Goal: Information Seeking & Learning: Check status

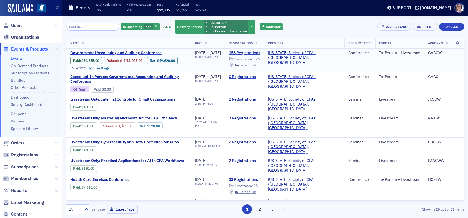
click at [251, 65] on span "In-Person :" at bounding box center [243, 65] width 17 height 4
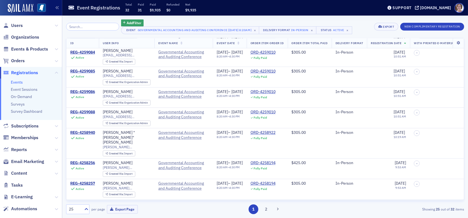
scroll to position [360, 0]
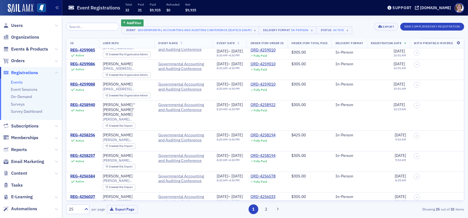
drag, startPoint x: 266, startPoint y: 207, endPoint x: 273, endPoint y: 177, distance: 31.0
click at [266, 207] on button "2" at bounding box center [266, 209] width 10 height 10
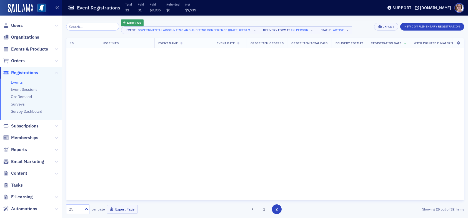
scroll to position [0, 0]
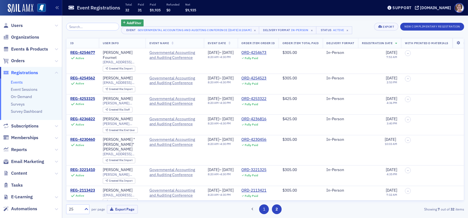
click at [266, 206] on button "1" at bounding box center [264, 209] width 10 height 10
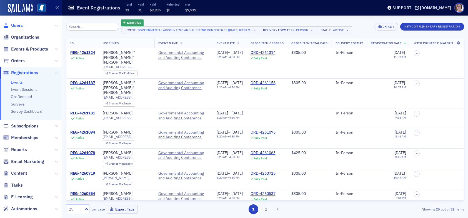
click at [19, 25] on span "Users" at bounding box center [17, 25] width 12 height 6
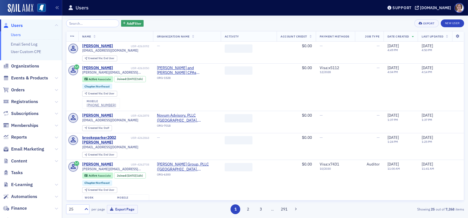
click at [89, 22] on input "search" at bounding box center [92, 23] width 53 height 8
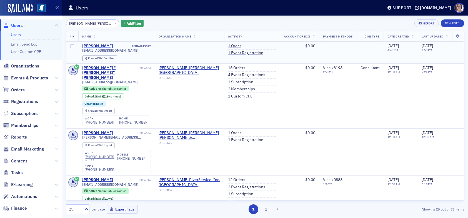
type input "[PERSON_NAME] [PERSON_NAME]"
click at [113, 46] on div "[PERSON_NAME]" at bounding box center [97, 46] width 31 height 5
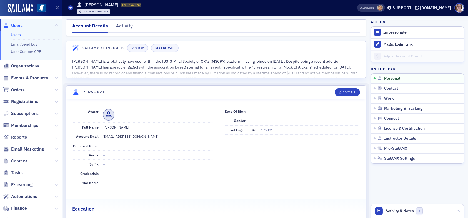
click at [13, 24] on span "Users" at bounding box center [17, 25] width 12 height 6
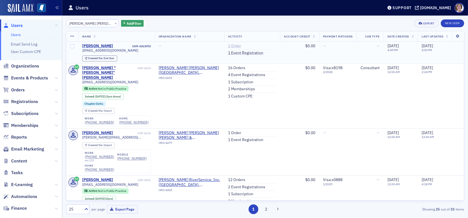
click at [229, 45] on link "1 Order" at bounding box center [234, 46] width 13 height 5
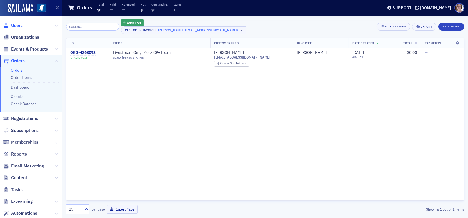
click at [20, 25] on span "Users" at bounding box center [17, 25] width 12 height 6
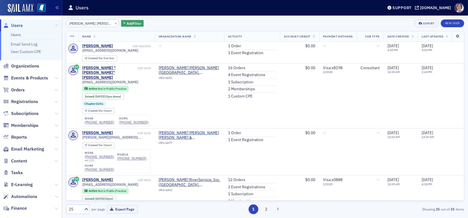
drag, startPoint x: 95, startPoint y: 24, endPoint x: 32, endPoint y: 27, distance: 62.8
click at [32, 27] on div "Users Users Email Send Log User Custom CPE Organizations Events & Products Orde…" at bounding box center [234, 109] width 468 height 218
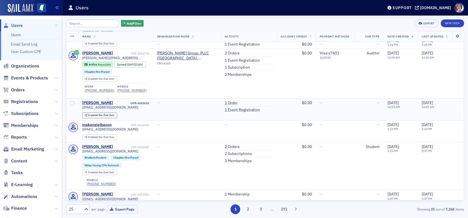
scroll to position [28, 0]
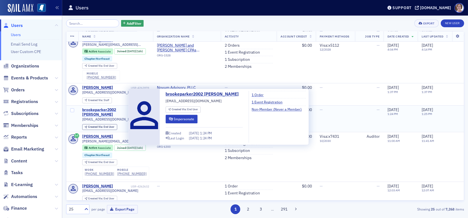
click at [101, 116] on div "brookeparker2002 [PERSON_NAME]" at bounding box center [105, 112] width 47 height 10
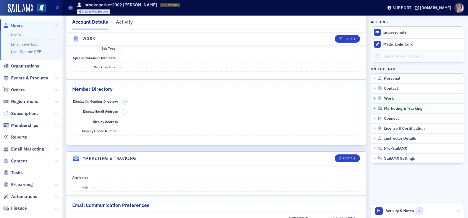
scroll to position [417, 0]
click at [19, 26] on span "Users" at bounding box center [17, 25] width 12 height 6
